Goal: Task Accomplishment & Management: Complete application form

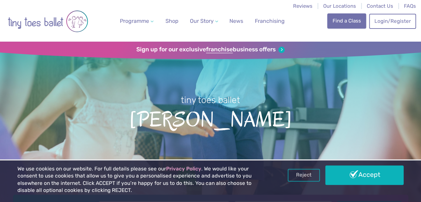
click at [358, 22] on link "Find a Class" at bounding box center [346, 20] width 39 height 15
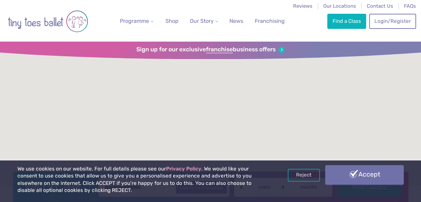
click at [366, 171] on link "Accept" at bounding box center [364, 174] width 78 height 19
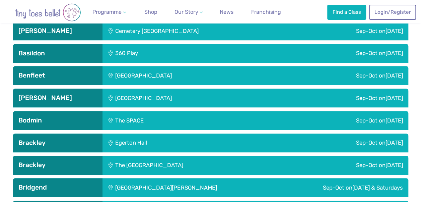
scroll to position [237, 0]
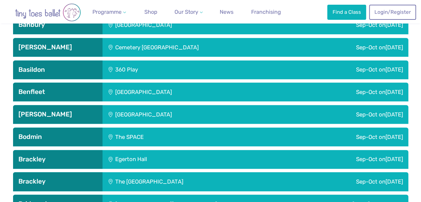
click at [308, 47] on div "Sep-Oct on Tuesday" at bounding box center [352, 47] width 111 height 19
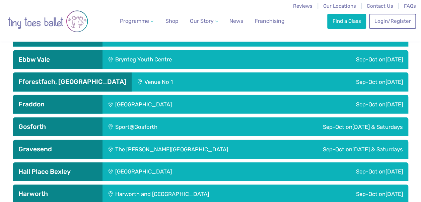
scroll to position [0, 0]
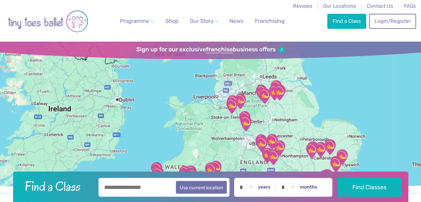
click at [142, 189] on input "text" at bounding box center [163, 187] width 131 height 19
click at [191, 186] on button "Use current location" at bounding box center [201, 186] width 51 height 13
type input "**********"
click at [144, 186] on input "**********" at bounding box center [163, 187] width 131 height 19
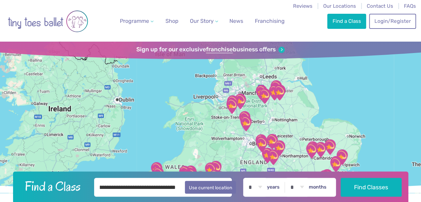
drag, startPoint x: 102, startPoint y: 187, endPoint x: 182, endPoint y: 196, distance: 79.6
click at [182, 196] on div "**********" at bounding box center [210, 187] width 395 height 32
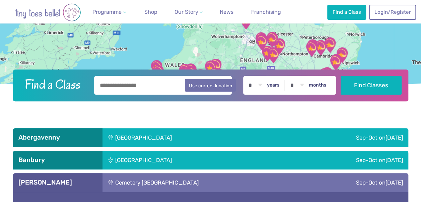
scroll to position [98, 0]
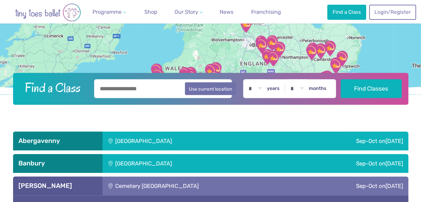
click at [146, 88] on input "text" at bounding box center [163, 88] width 138 height 19
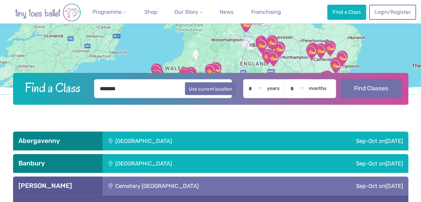
type input "*******"
click at [356, 87] on button "Find Classes" at bounding box center [371, 88] width 61 height 19
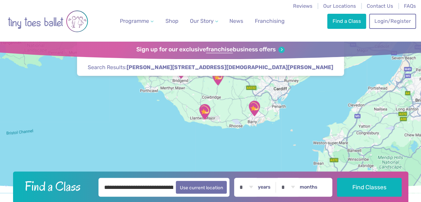
click at [204, 110] on img "Our Lady & St Illtyd's Church Hall" at bounding box center [204, 111] width 17 height 17
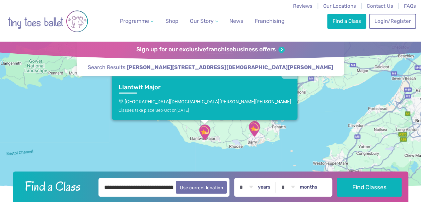
click at [253, 131] on img "Cemetery Approach Community Centre" at bounding box center [254, 128] width 17 height 17
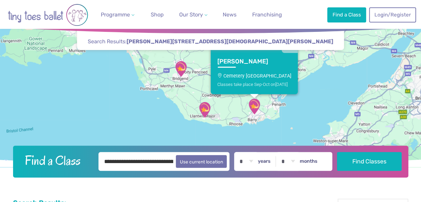
scroll to position [25, 0]
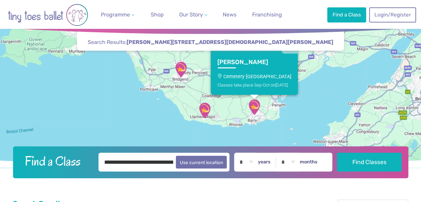
click at [180, 76] on img "St. John Training Centre" at bounding box center [180, 69] width 17 height 17
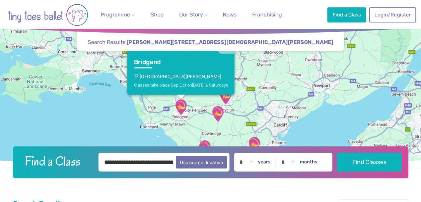
click at [217, 111] on img "Ystradowen Village Hall" at bounding box center [217, 113] width 17 height 17
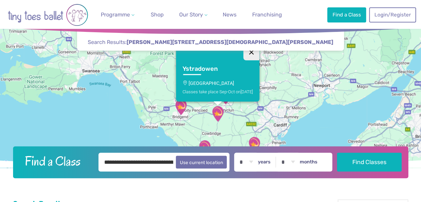
click at [256, 53] on button "Close" at bounding box center [251, 52] width 16 height 16
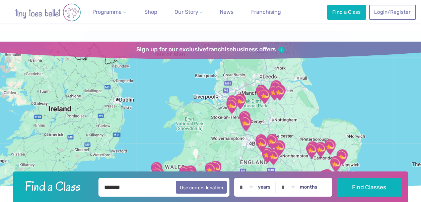
scroll to position [98, 0]
